Goal: Information Seeking & Learning: Check status

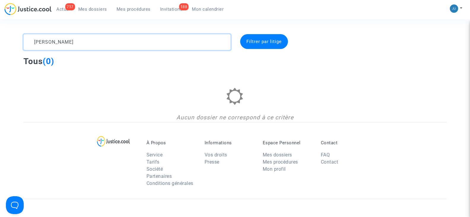
drag, startPoint x: 94, startPoint y: 44, endPoint x: 0, endPoint y: 30, distance: 95.3
click at [0, 30] on section "[PERSON_NAME] Filtrer par litige Tous (0) Aucun dossier ne correspond à ce crit…" at bounding box center [235, 171] width 470 height 342
type textarea "c"
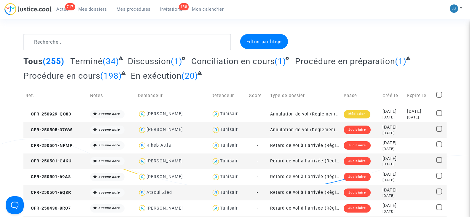
click at [214, 9] on span "Mon calendrier" at bounding box center [208, 9] width 32 height 5
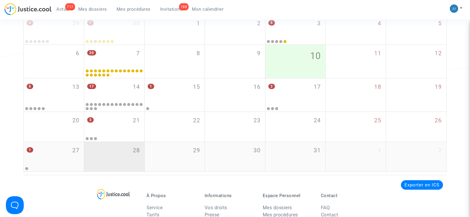
scroll to position [89, 0]
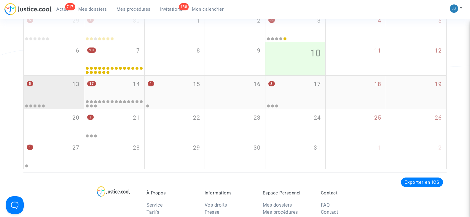
click at [52, 97] on div "5 13" at bounding box center [54, 87] width 60 height 23
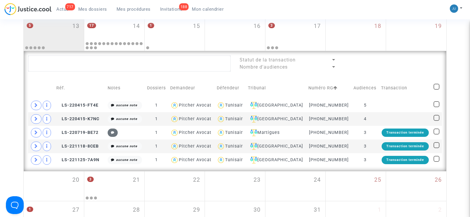
scroll to position [148, 0]
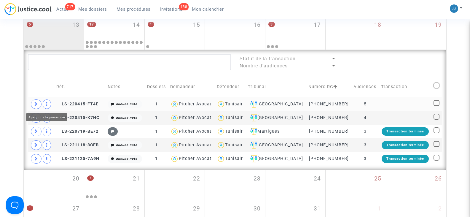
click at [48, 104] on span at bounding box center [47, 103] width 8 height 9
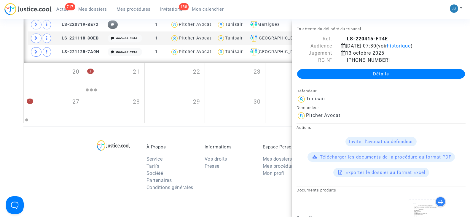
scroll to position [237, 0]
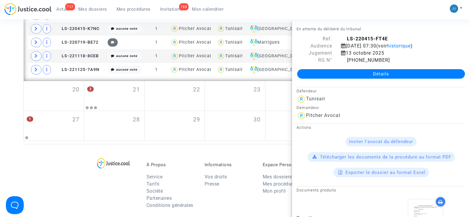
click at [372, 74] on link "Détails" at bounding box center [381, 73] width 168 height 9
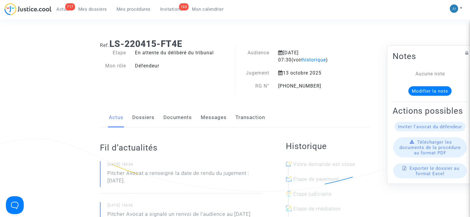
click at [351, 39] on h1 "Ref. LS-220415-FT4E" at bounding box center [235, 44] width 270 height 11
